Goal: Information Seeking & Learning: Check status

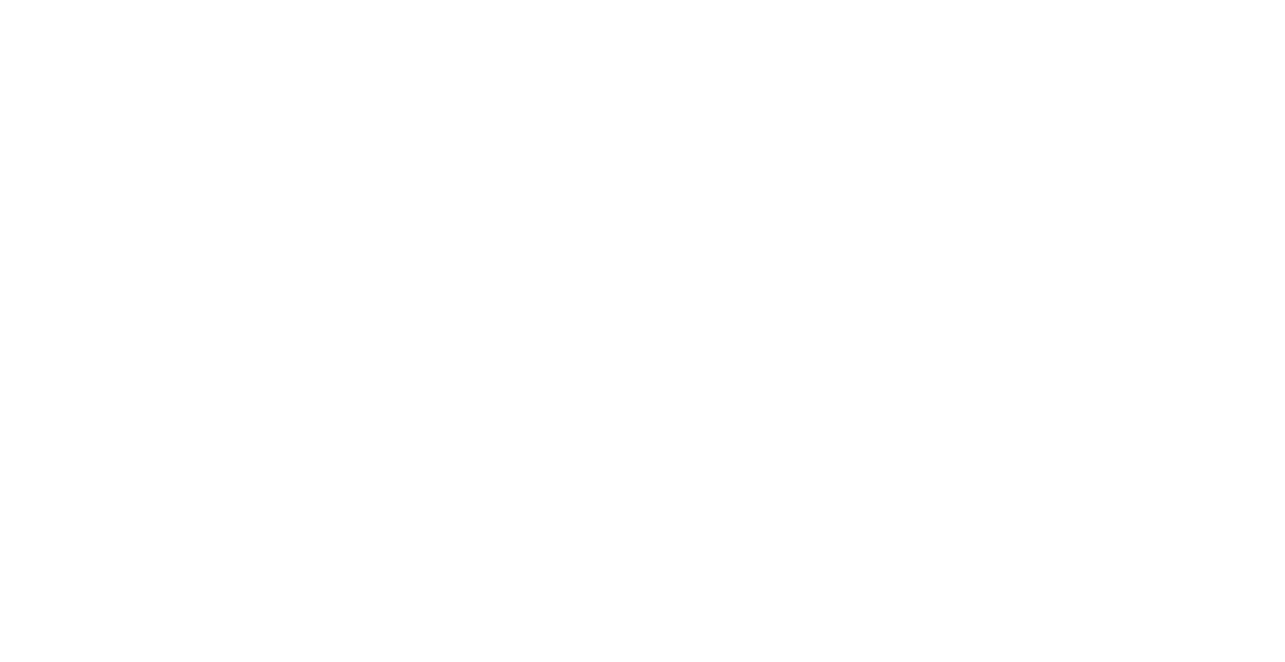
click at [348, 7] on html at bounding box center [642, 3] width 1285 height 7
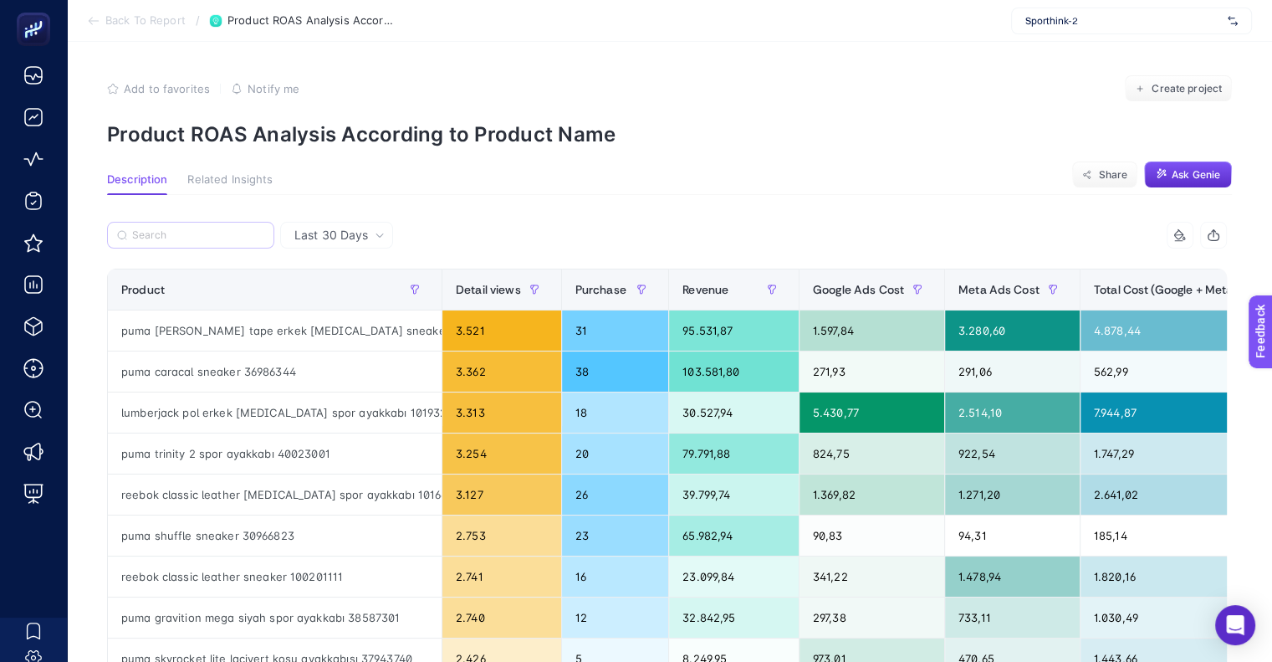
click at [202, 227] on label at bounding box center [190, 235] width 167 height 27
click at [202, 229] on input "Search" at bounding box center [198, 235] width 132 height 13
paste input "912102-9003"
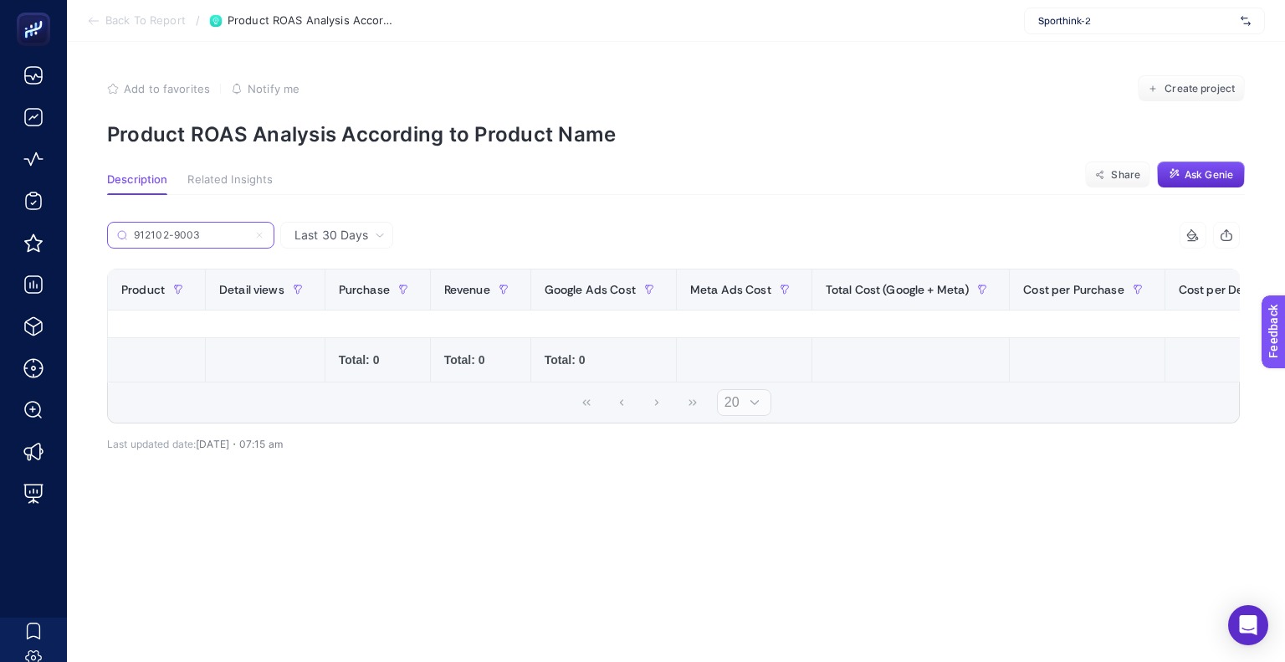
type input "912102-9003"
click at [342, 243] on span "Last 30 Days" at bounding box center [331, 235] width 74 height 17
click at [325, 299] on li "Last 7 Days" at bounding box center [336, 300] width 103 height 30
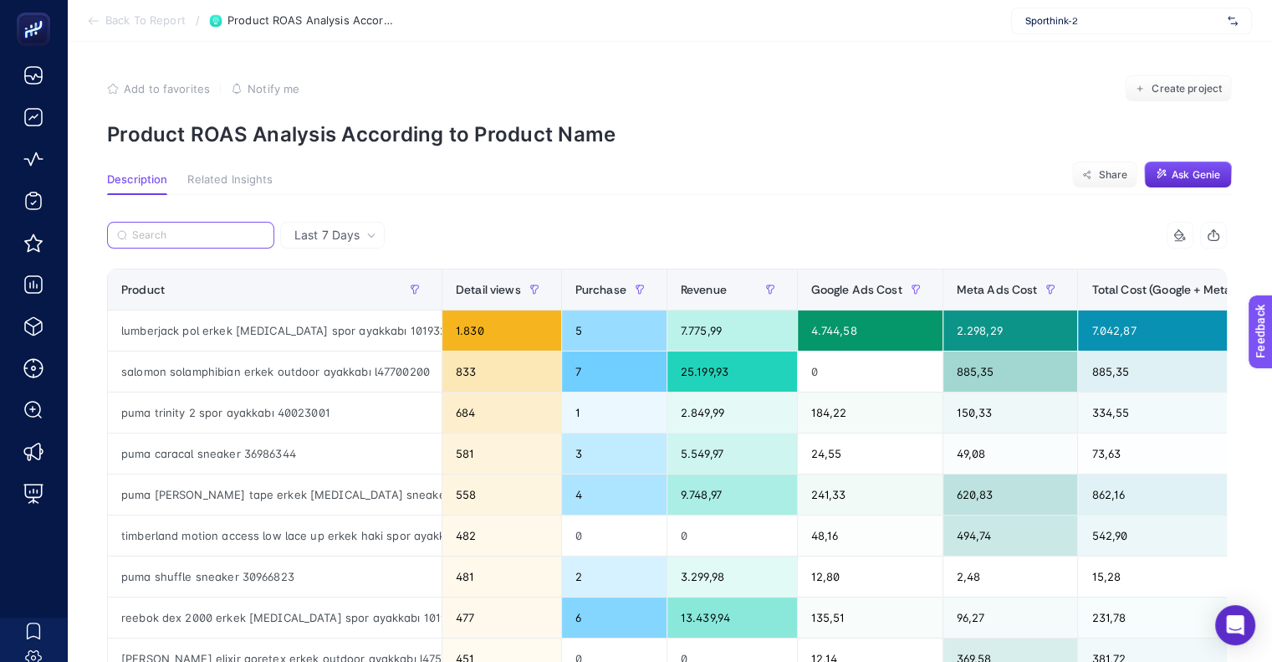
click at [217, 231] on input "Search" at bounding box center [198, 235] width 132 height 13
paste input "912102-9003"
type input "912102-9003"
click at [177, 237] on input "Search" at bounding box center [199, 235] width 130 height 13
paste input "[PERSON_NAME] Erkek Çocuk [MEDICAL_DATA] Yuvarlak Yaka"
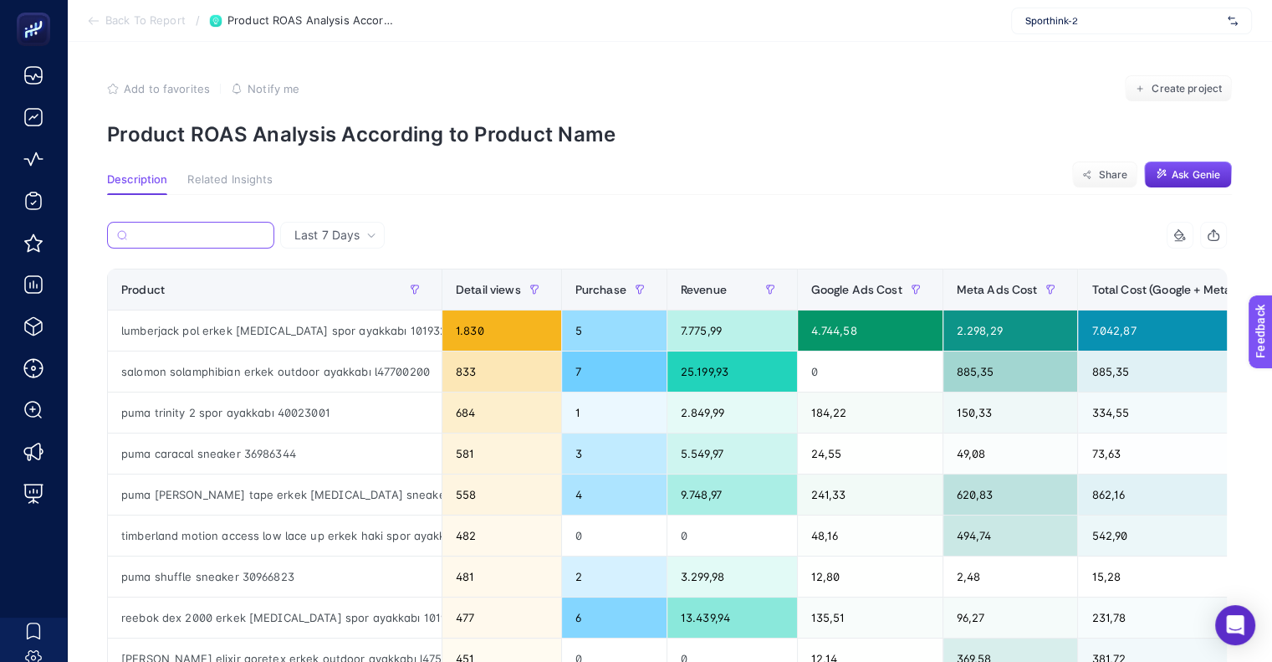
type input "[PERSON_NAME] Erkek Çocuk [MEDICAL_DATA] Yuvarlak Yaka"
click at [189, 243] on label at bounding box center [190, 235] width 167 height 27
click at [0, 0] on input "912102-9003" at bounding box center [0, 0] width 0 height 0
click at [182, 238] on input "Search" at bounding box center [198, 235] width 132 height 13
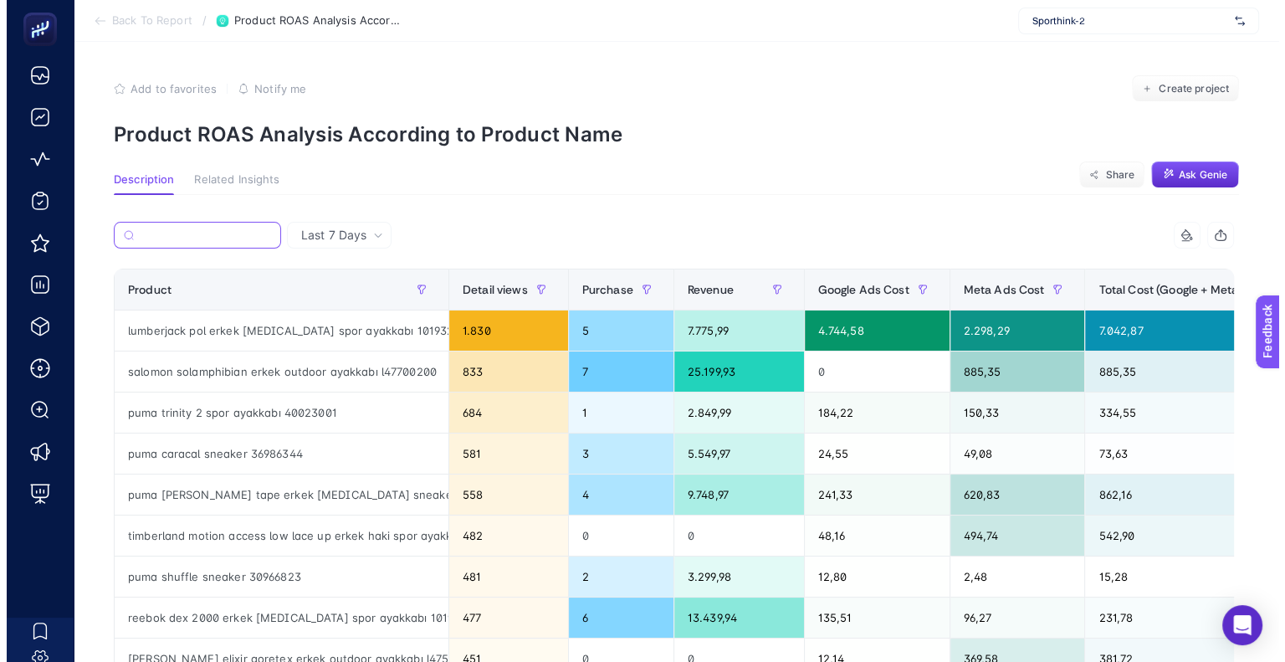
paste input "912102-9003"
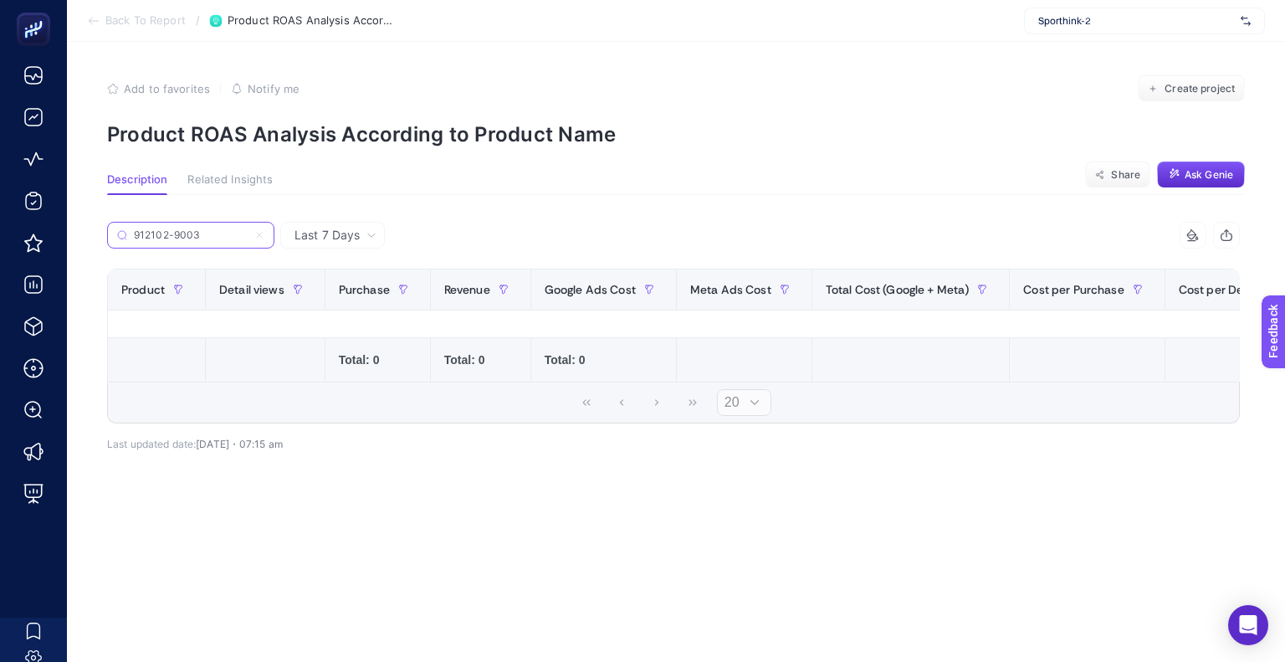
type input "912102-9003"
click at [334, 234] on span "Last 7 Days" at bounding box center [326, 235] width 65 height 17
click at [341, 268] on li "Last 30 Days" at bounding box center [332, 270] width 95 height 30
click at [329, 232] on span "Last 30 Days" at bounding box center [331, 235] width 74 height 17
click at [515, 226] on div "912102-9003" at bounding box center [390, 240] width 566 height 37
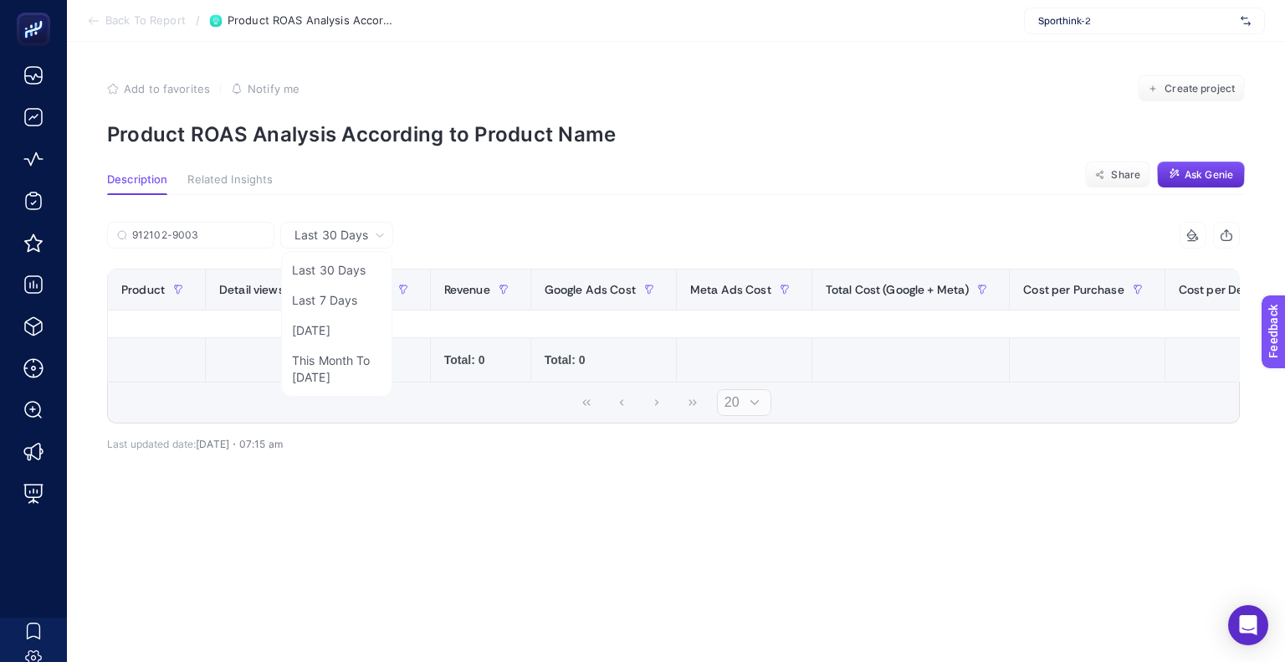
drag, startPoint x: 530, startPoint y: 220, endPoint x: 263, endPoint y: 292, distance: 277.1
click at [530, 220] on div "Last 30 Days Last 30 Days Last 7 Days [DATE] This Month To [DATE] 912102-9003 1…" at bounding box center [673, 366] width 1159 height 342
click at [236, 240] on input "912102-9003" at bounding box center [198, 235] width 132 height 13
click at [262, 233] on icon at bounding box center [259, 235] width 10 height 10
click at [248, 233] on input "912102-9003" at bounding box center [191, 235] width 114 height 13
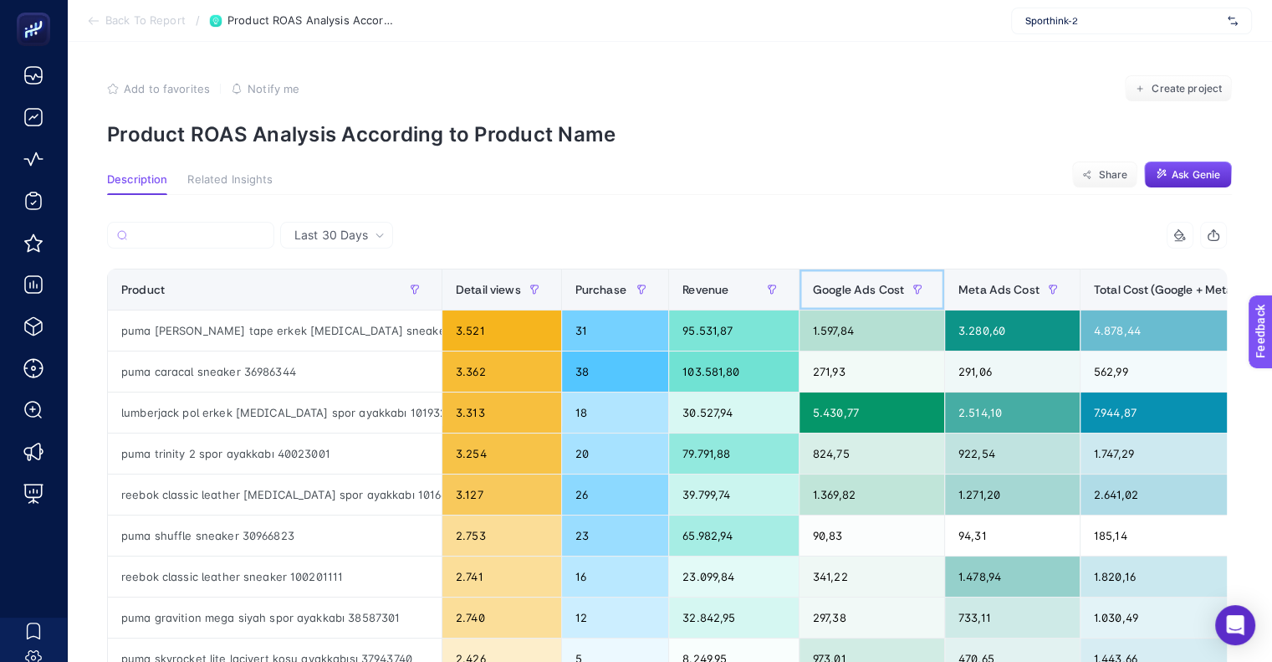
click at [851, 290] on span "Google Ads Cost" at bounding box center [858, 289] width 91 height 13
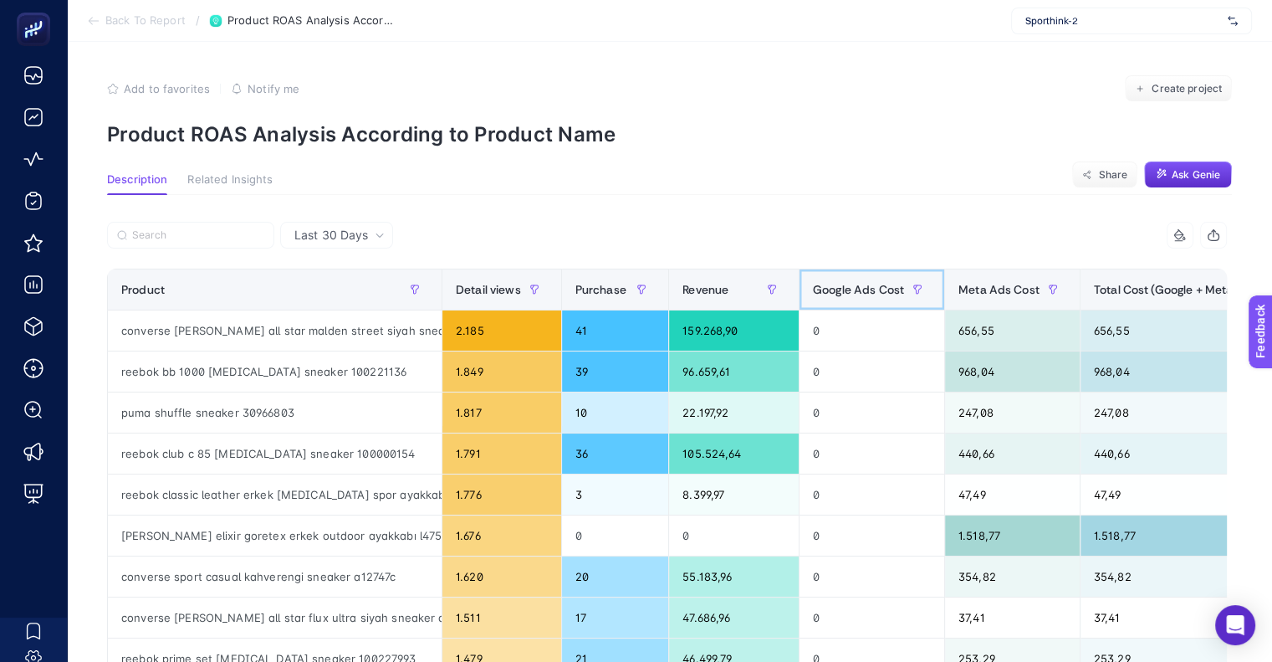
click at [851, 290] on span "Google Ads Cost" at bounding box center [858, 289] width 91 height 13
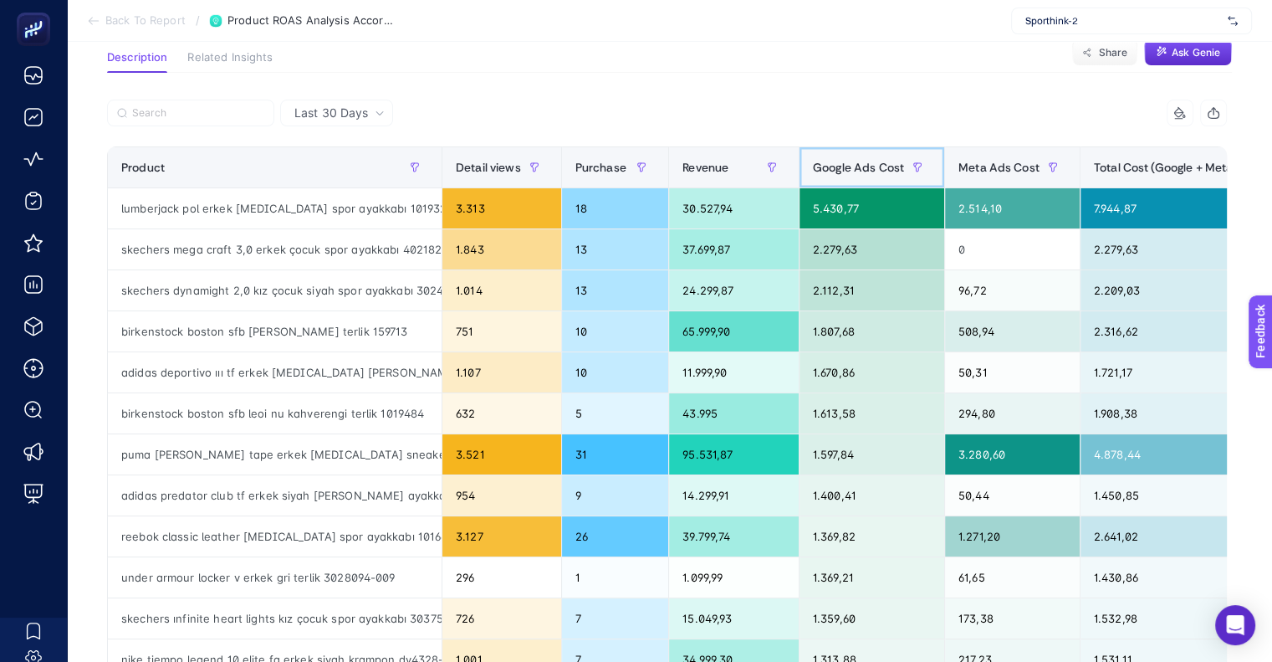
scroll to position [84, 0]
